Goal: Information Seeking & Learning: Learn about a topic

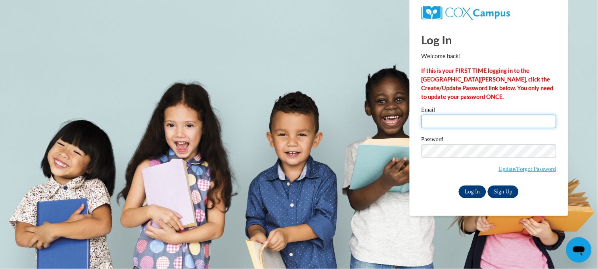
type input "mccraej@vcu.edu"
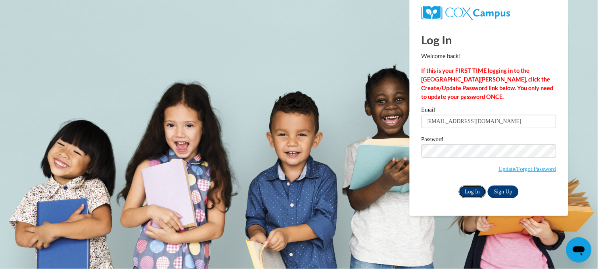
click at [469, 189] on input "Log In" at bounding box center [472, 192] width 28 height 13
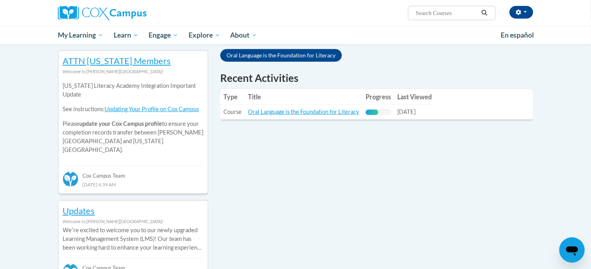
scroll to position [256, 0]
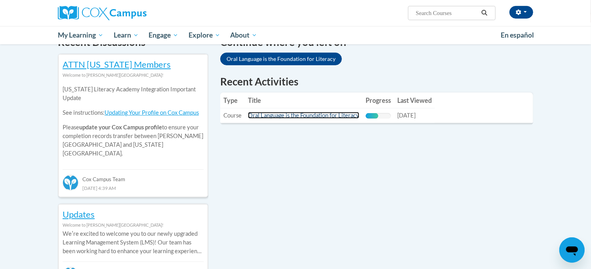
click at [281, 116] on link "Oral Language is the Foundation for Literacy" at bounding box center [303, 115] width 111 height 7
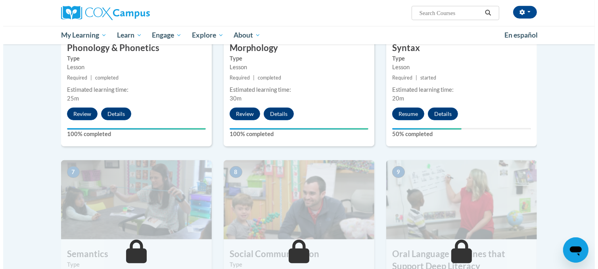
scroll to position [490, 0]
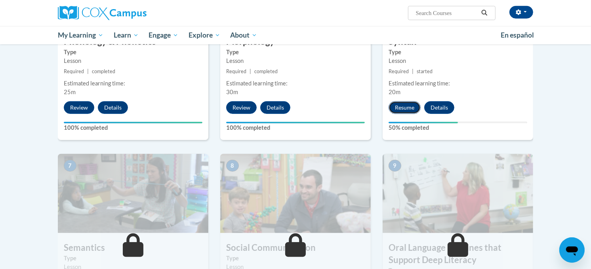
click at [409, 106] on button "Resume" at bounding box center [405, 107] width 32 height 13
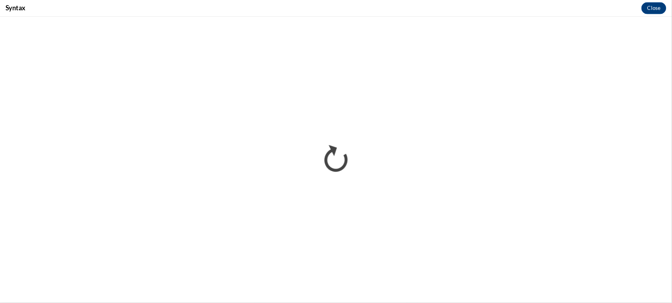
scroll to position [475, 0]
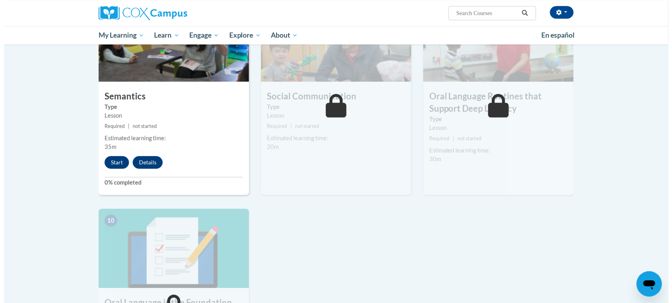
scroll to position [647, 0]
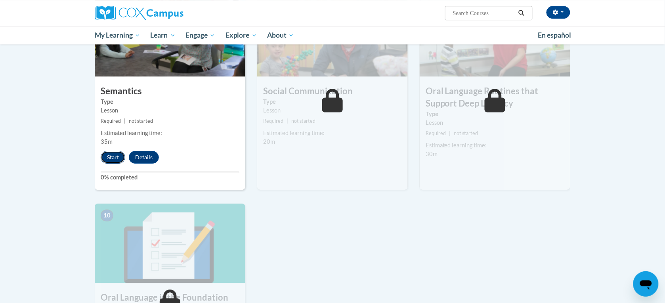
click at [112, 160] on button "Start" at bounding box center [113, 157] width 25 height 13
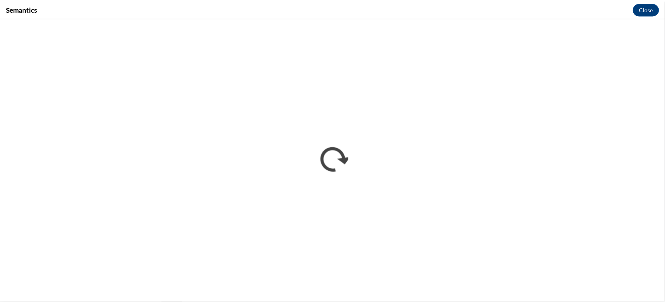
scroll to position [0, 0]
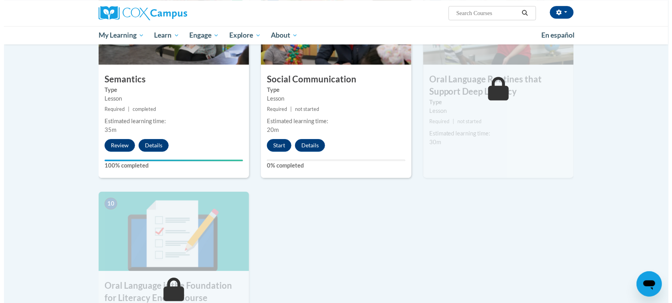
scroll to position [664, 0]
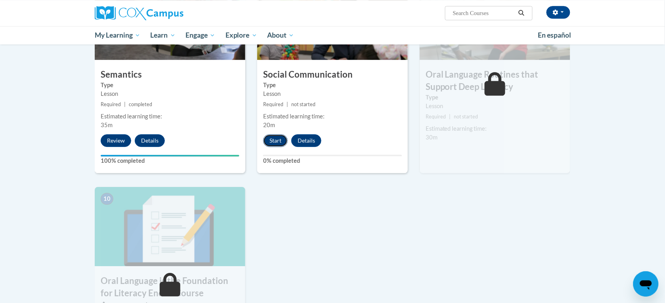
click at [278, 144] on button "Start" at bounding box center [275, 140] width 25 height 13
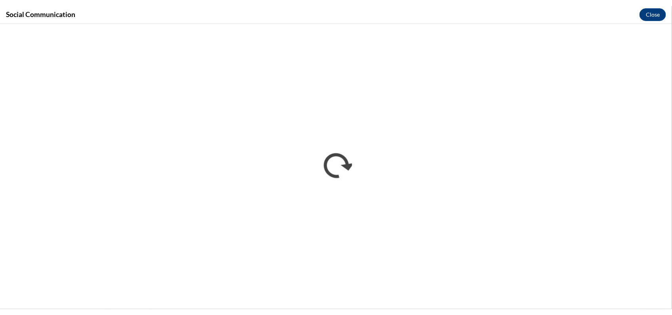
scroll to position [0, 0]
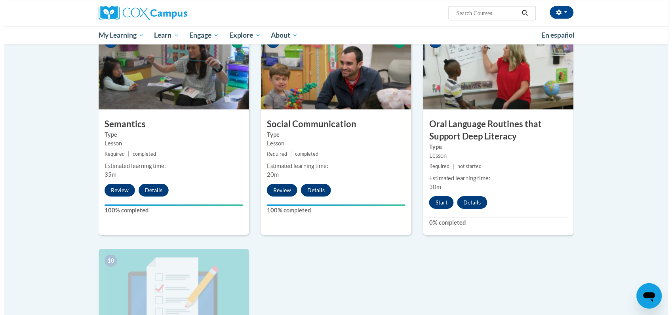
scroll to position [608, 0]
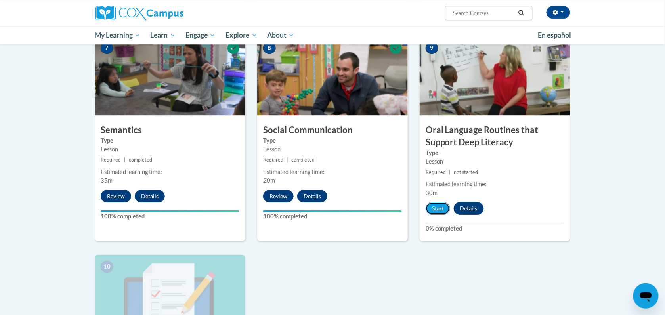
click at [441, 213] on button "Start" at bounding box center [438, 208] width 25 height 13
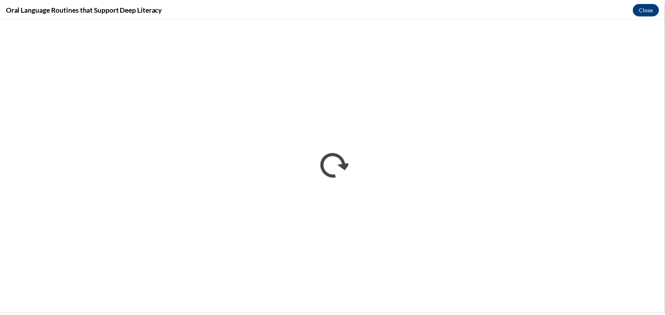
scroll to position [0, 0]
click at [643, 19] on iframe "</div></body> </html>" at bounding box center [336, 165] width 672 height 297
click at [662, 6] on button "Close" at bounding box center [653, 8] width 27 height 13
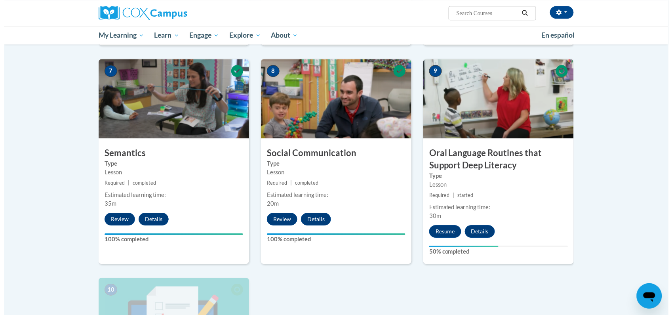
scroll to position [586, 0]
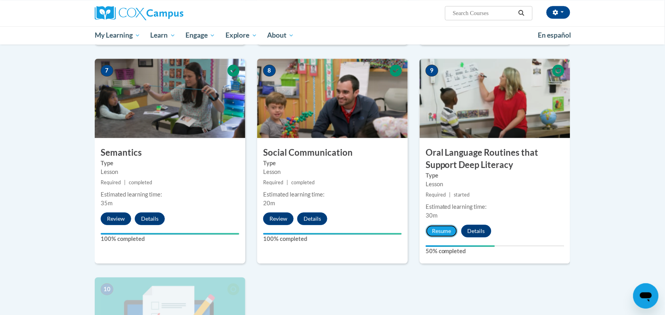
click at [442, 237] on button "Resume" at bounding box center [442, 231] width 32 height 13
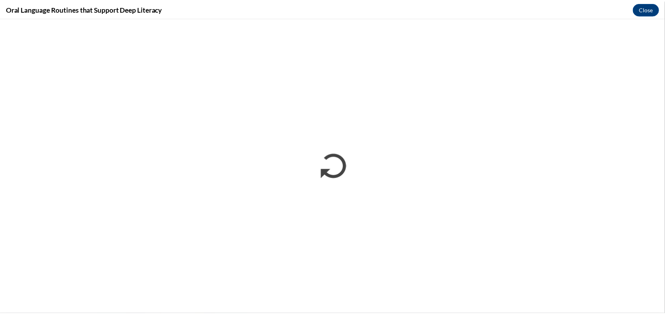
scroll to position [0, 0]
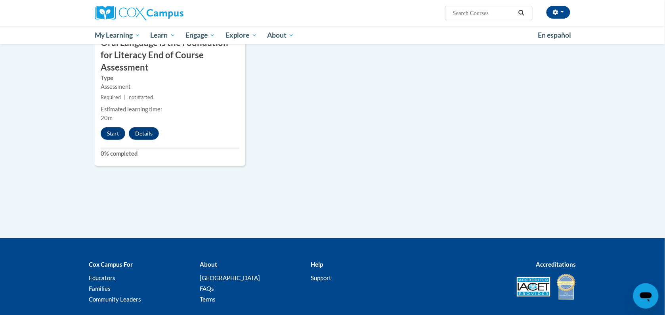
scroll to position [918, 0]
